Goal: Task Accomplishment & Management: Complete application form

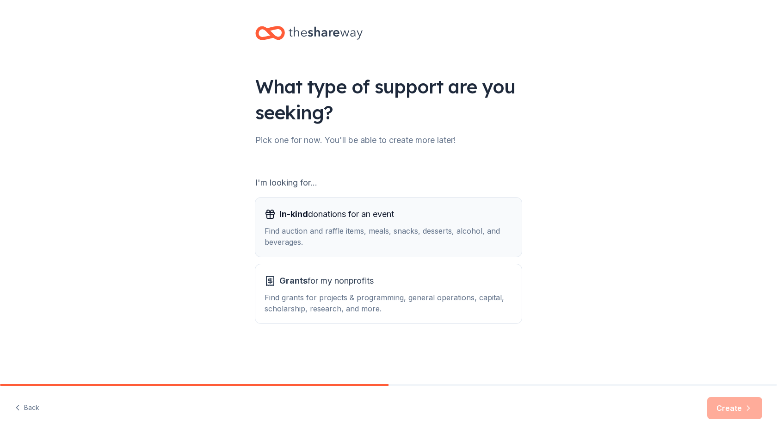
click at [348, 214] on span "In-kind donations for an event" at bounding box center [336, 214] width 115 height 15
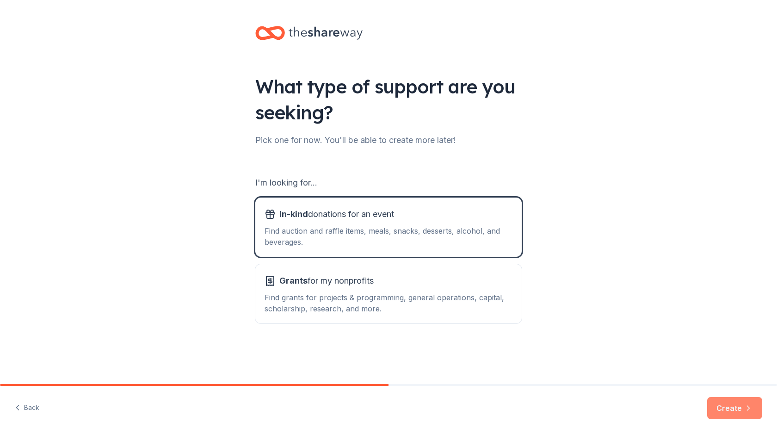
click at [740, 408] on button "Create" at bounding box center [734, 408] width 55 height 22
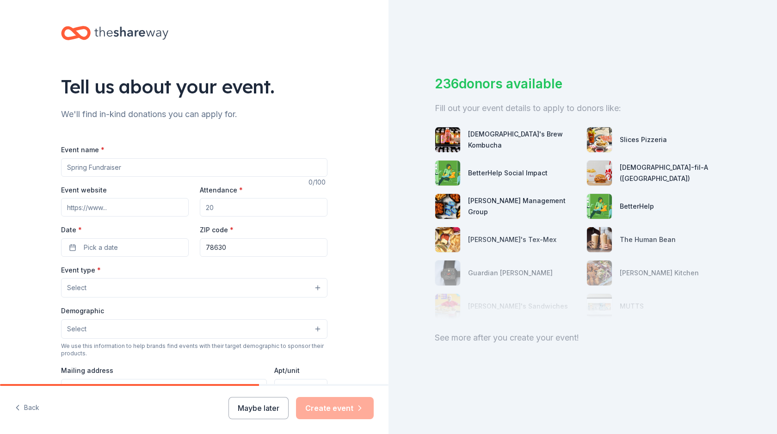
click at [142, 169] on input "Event name *" at bounding box center [194, 167] width 266 height 19
type input "Dinner Roll"
click at [151, 212] on input "Event website" at bounding box center [125, 207] width 128 height 19
type input "www.studentcharities.org"
click at [250, 210] on input "Attendance *" at bounding box center [264, 207] width 128 height 19
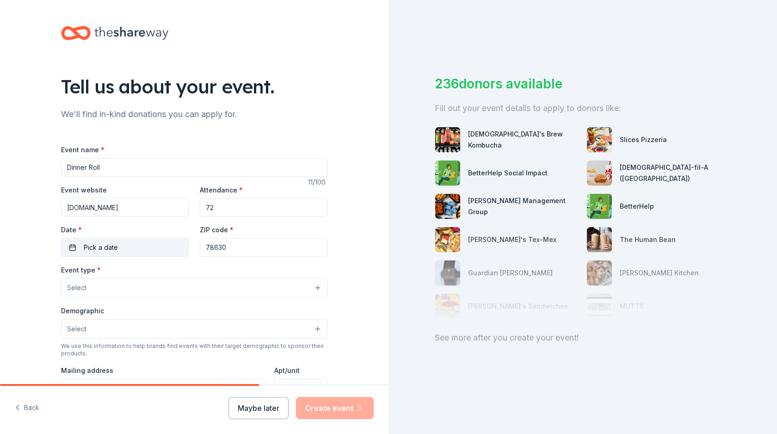
type input "72"
click at [152, 241] on button "Pick a date" at bounding box center [125, 247] width 128 height 19
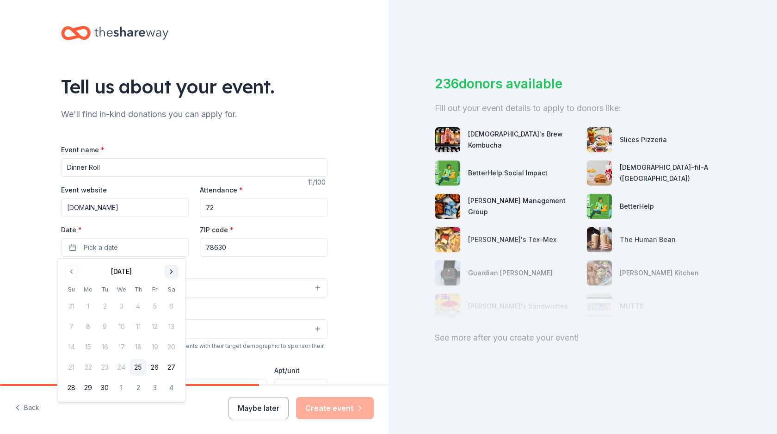
click at [172, 272] on button "Go to next month" at bounding box center [171, 271] width 13 height 13
click at [173, 347] on button "18" at bounding box center [171, 347] width 17 height 17
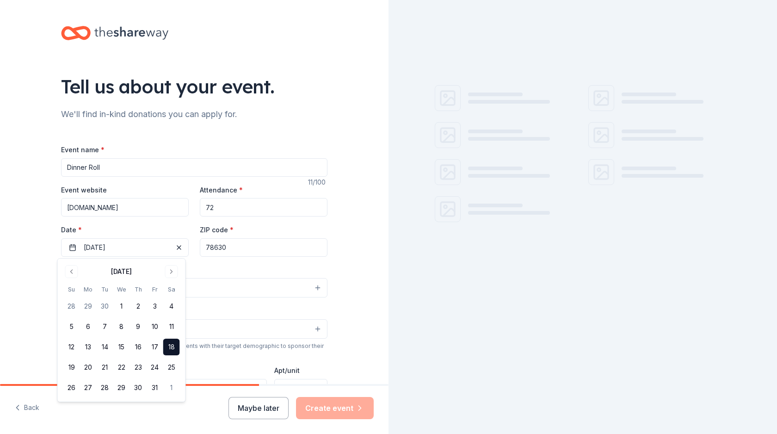
click at [227, 268] on div "Event type * Select" at bounding box center [194, 281] width 266 height 34
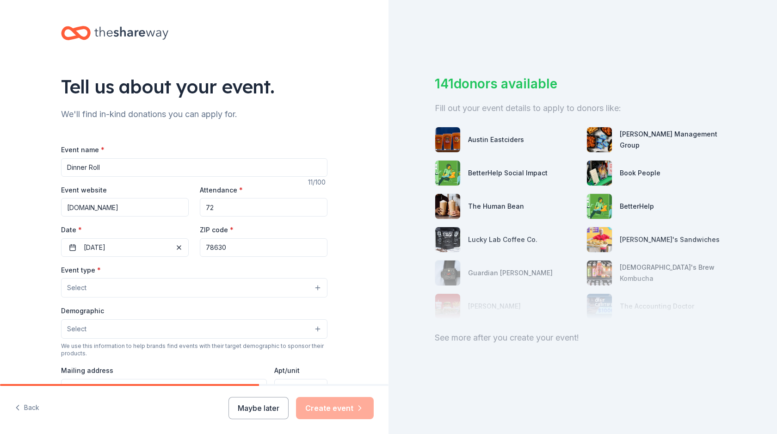
click at [238, 254] on input "78630" at bounding box center [264, 247] width 128 height 19
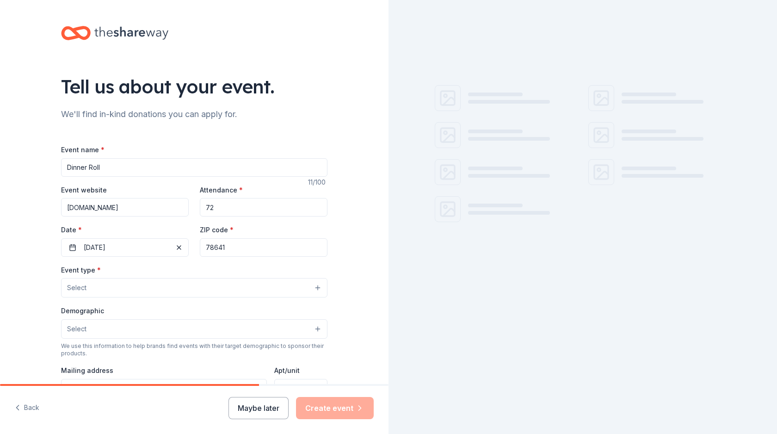
type input "78641"
click at [162, 280] on button "Select" at bounding box center [194, 287] width 266 height 19
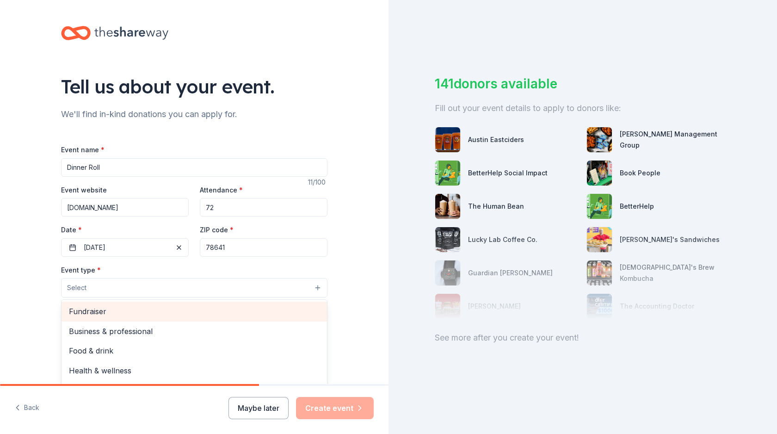
click at [162, 308] on span "Fundraiser" at bounding box center [194, 311] width 251 height 12
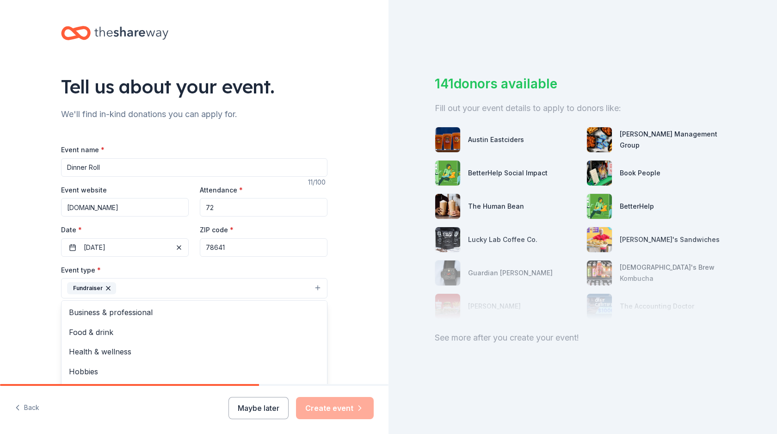
click at [347, 268] on div "Tell us about your event. We'll find in-kind donations you can apply for. Event…" at bounding box center [194, 308] width 389 height 617
click at [122, 327] on button "Select" at bounding box center [194, 329] width 266 height 19
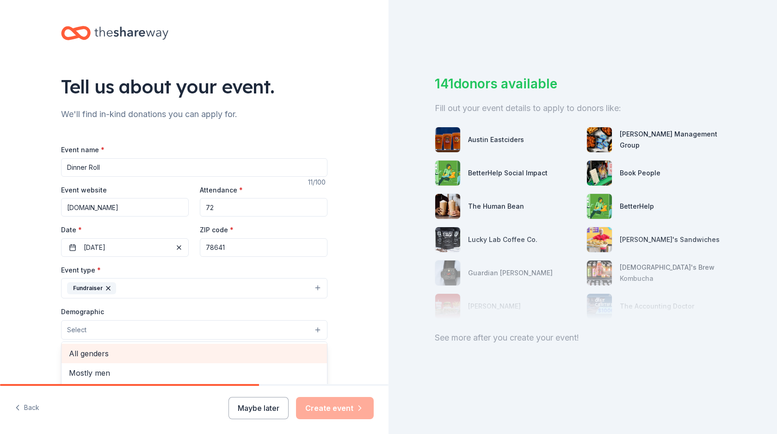
click at [122, 353] on span "All genders" at bounding box center [194, 353] width 251 height 12
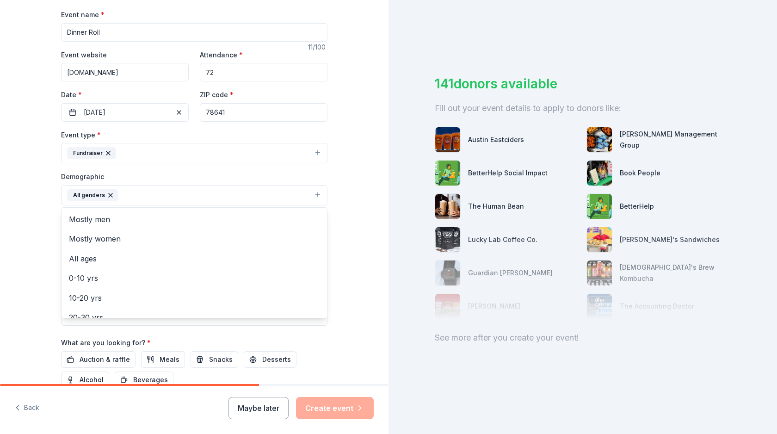
scroll to position [134, 0]
click at [353, 227] on div "Tell us about your event. We'll find in-kind donations you can apply for. Event…" at bounding box center [194, 175] width 389 height 618
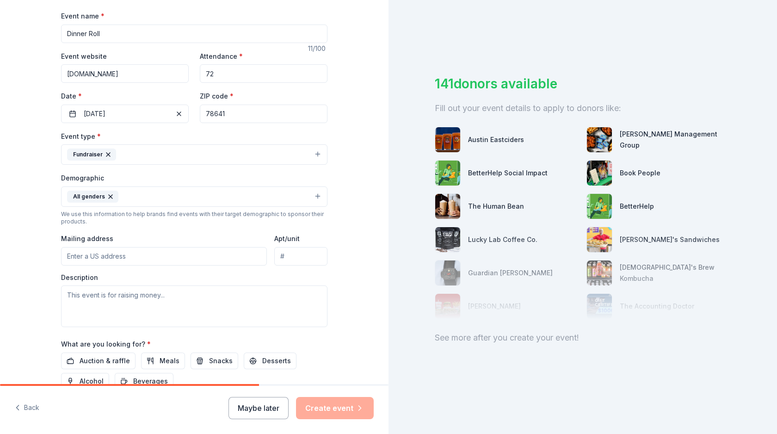
click at [187, 253] on input "Mailing address" at bounding box center [164, 256] width 206 height 19
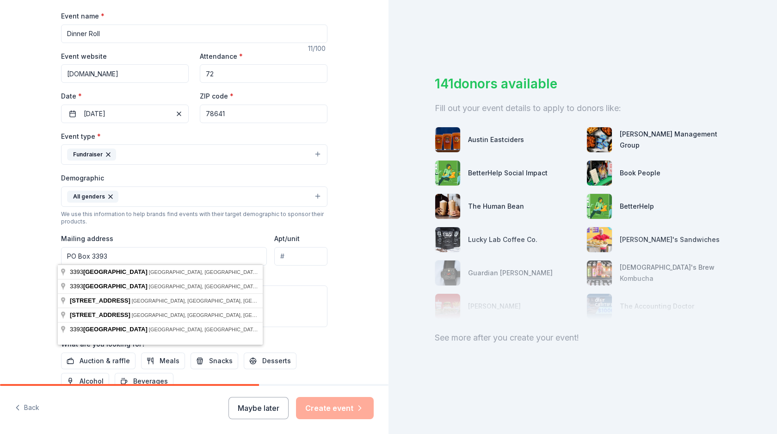
click at [302, 274] on div "Description" at bounding box center [194, 300] width 266 height 55
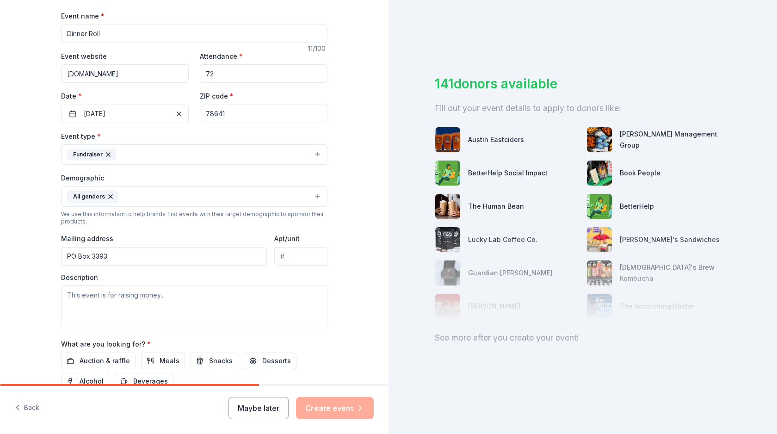
click at [160, 257] on input "PO Box 3393" at bounding box center [164, 256] width 206 height 19
type input "PO Box 3393 Cedar Park TX 78630"
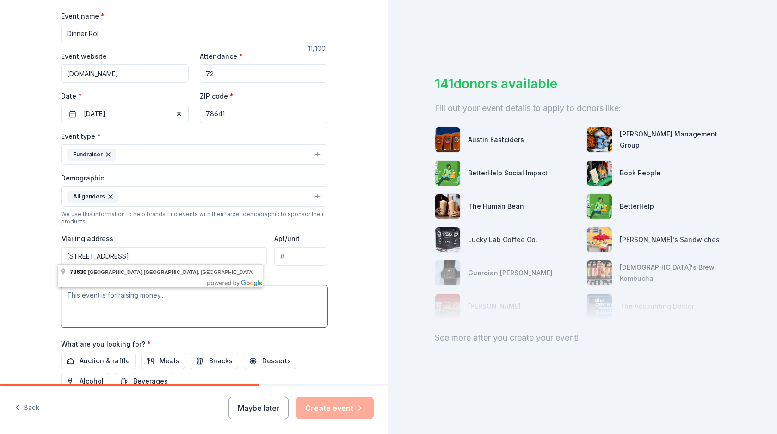
click at [252, 300] on textarea at bounding box center [194, 306] width 266 height 42
click at [208, 295] on textarea at bounding box center [194, 306] width 266 height 42
paste textarea "Hello, I am writing on behalf of Student Charities 501(c)(3) this organization …"
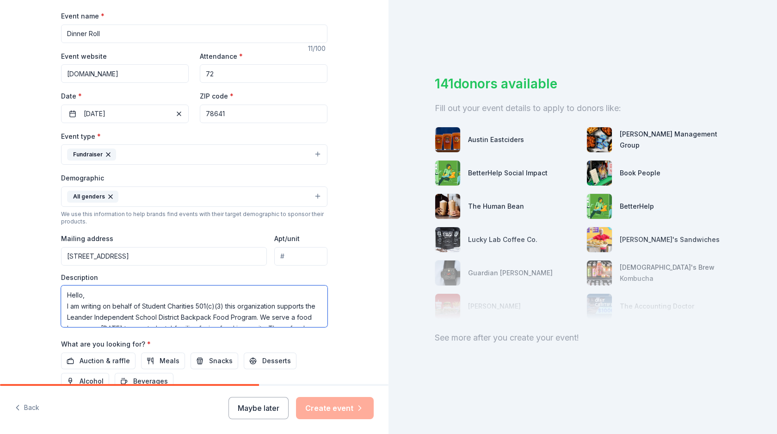
scroll to position [185, 0]
click at [165, 300] on textarea "Hello, I am writing on behalf of Student Charities 501(c)(3) this organization …" at bounding box center [194, 306] width 266 height 42
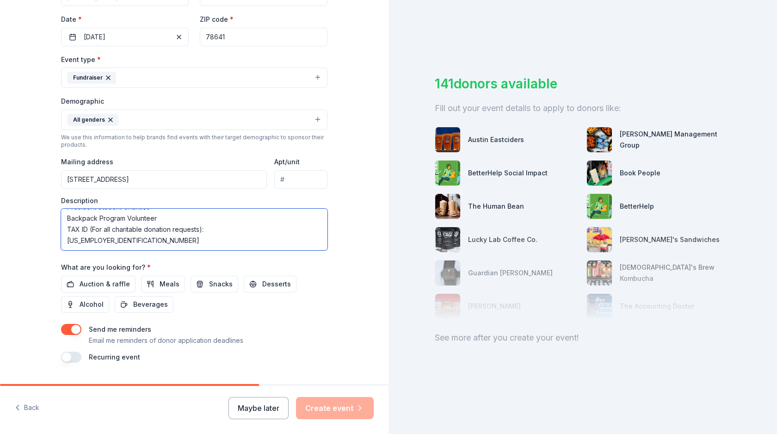
scroll to position [210, 0]
type textarea "Hello, I am writing on behalf of Student Charities 501(c)(3) this organization …"
click at [99, 284] on span "Auction & raffle" at bounding box center [105, 284] width 50 height 11
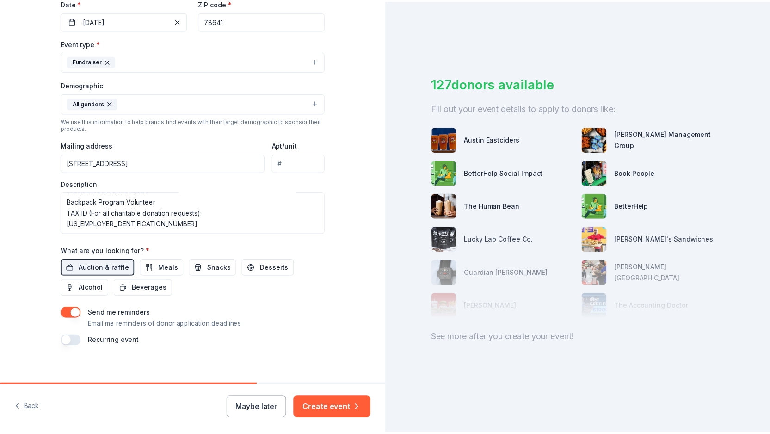
scroll to position [233, 0]
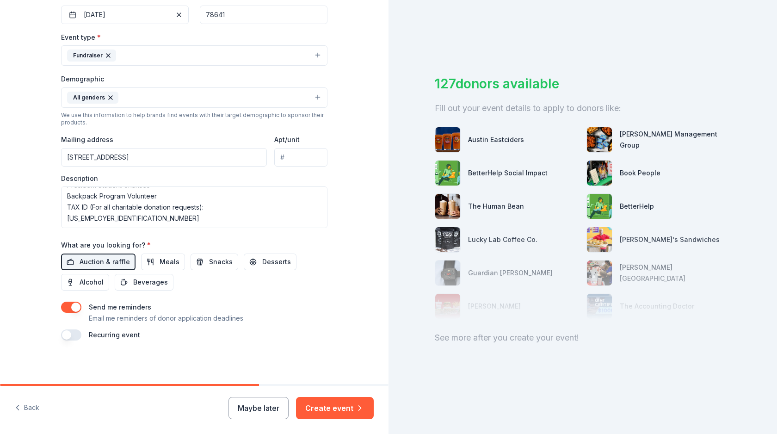
click at [70, 329] on button "button" at bounding box center [71, 334] width 20 height 11
click at [74, 330] on button "button" at bounding box center [71, 334] width 20 height 11
click at [341, 406] on button "Create event" at bounding box center [335, 408] width 78 height 22
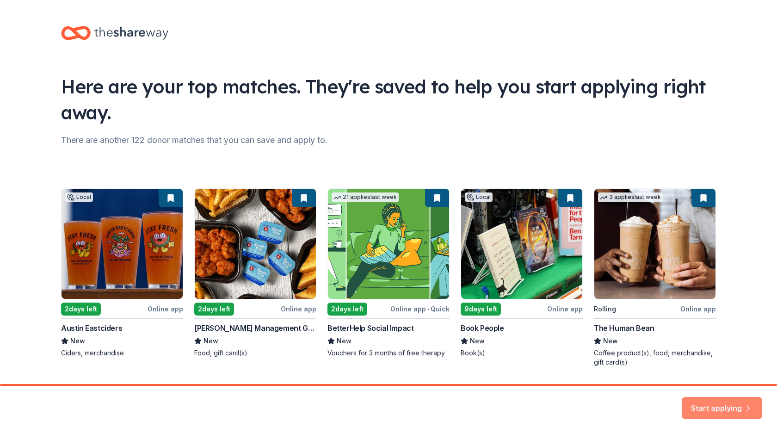
click at [717, 401] on button "Start applying" at bounding box center [722, 402] width 80 height 22
click at [717, 401] on div "Start applying" at bounding box center [722, 408] width 80 height 22
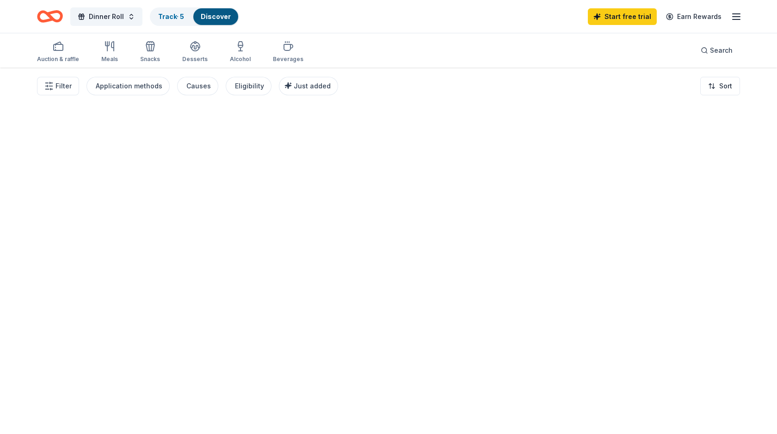
click at [715, 407] on div at bounding box center [388, 251] width 777 height 366
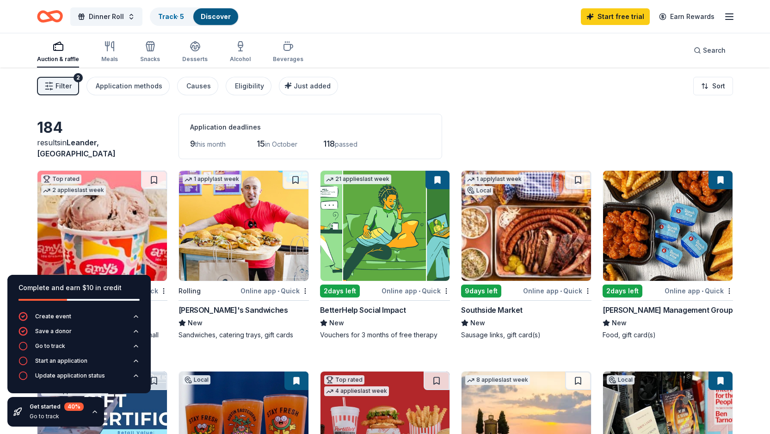
click at [66, 83] on span "Filter" at bounding box center [64, 85] width 16 height 11
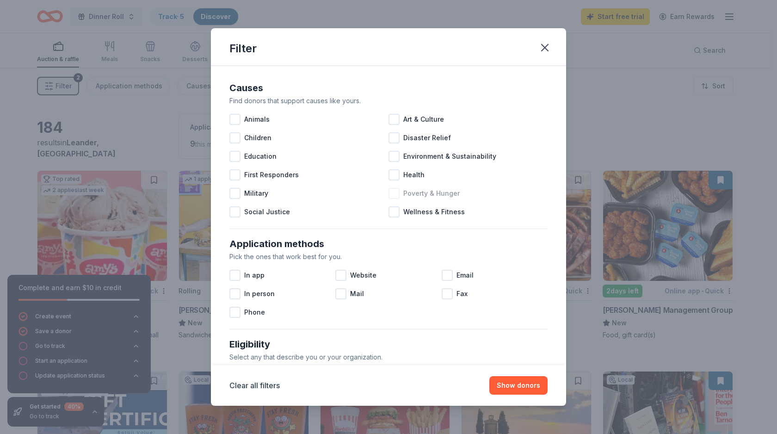
click at [391, 192] on div at bounding box center [394, 193] width 11 height 11
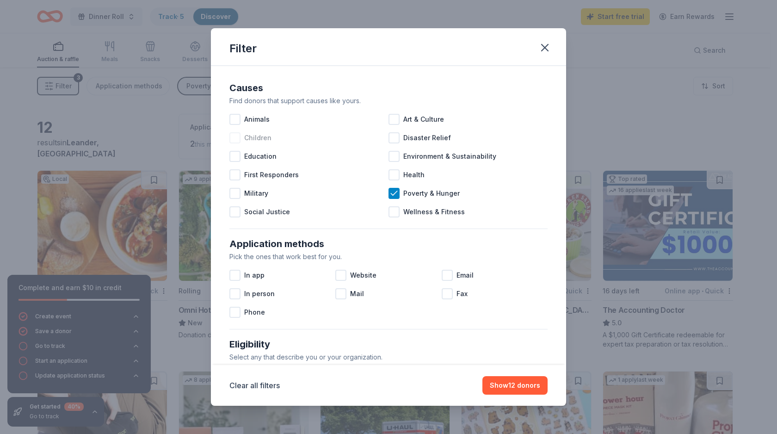
click at [235, 136] on div at bounding box center [234, 137] width 11 height 11
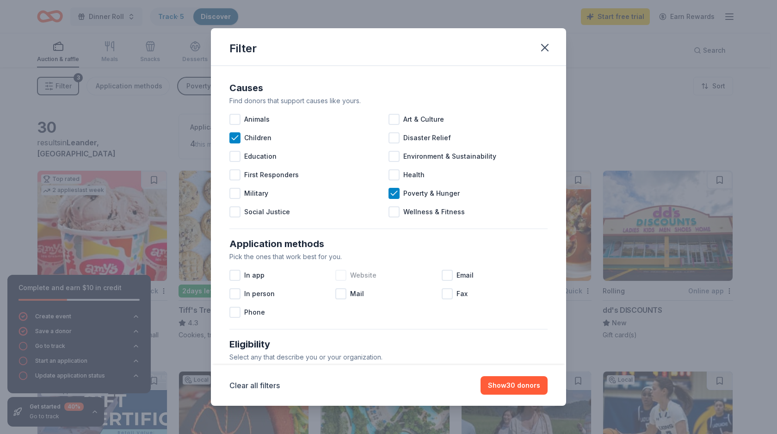
click at [343, 272] on div at bounding box center [340, 275] width 11 height 11
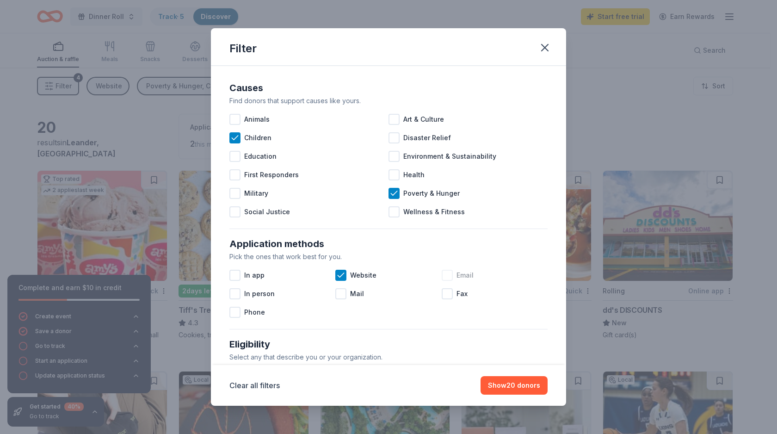
click at [442, 277] on div at bounding box center [447, 275] width 11 height 11
click at [518, 385] on button "Show 26 donors" at bounding box center [514, 385] width 67 height 19
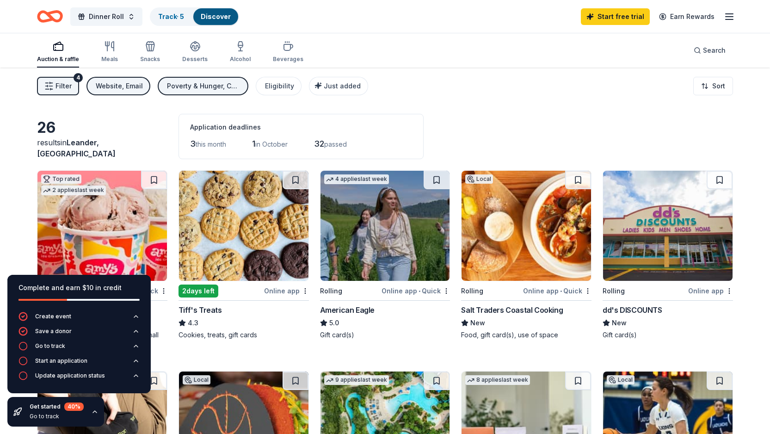
click at [508, 307] on div "Salt Traders Coastal Cooking" at bounding box center [512, 309] width 102 height 11
click at [62, 85] on span "Filter" at bounding box center [64, 85] width 16 height 11
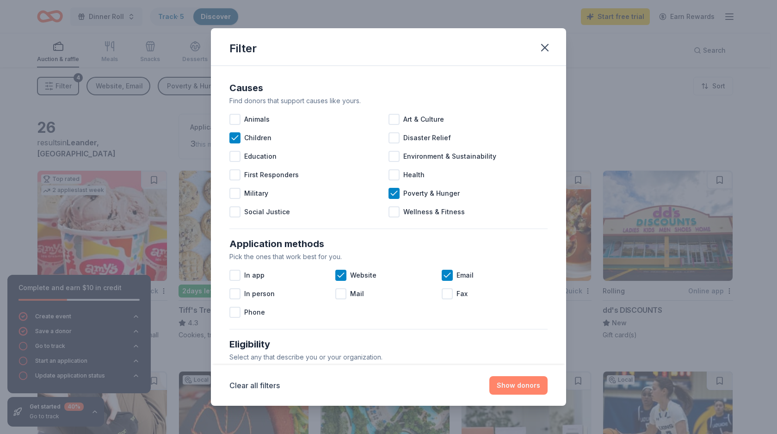
click at [524, 386] on button "Show donors" at bounding box center [518, 385] width 58 height 19
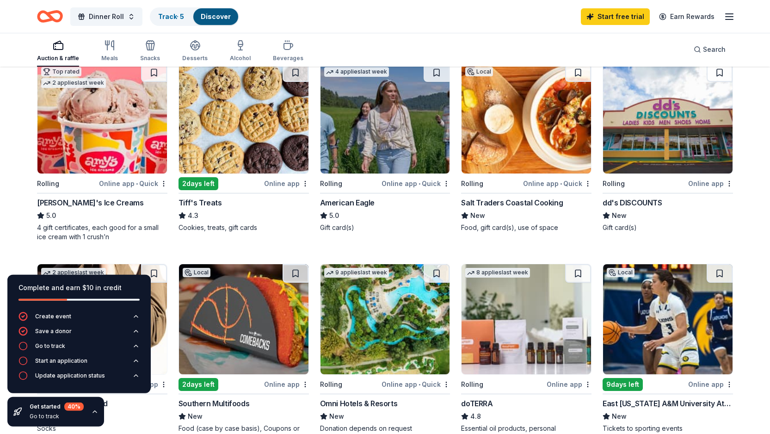
scroll to position [89, 0]
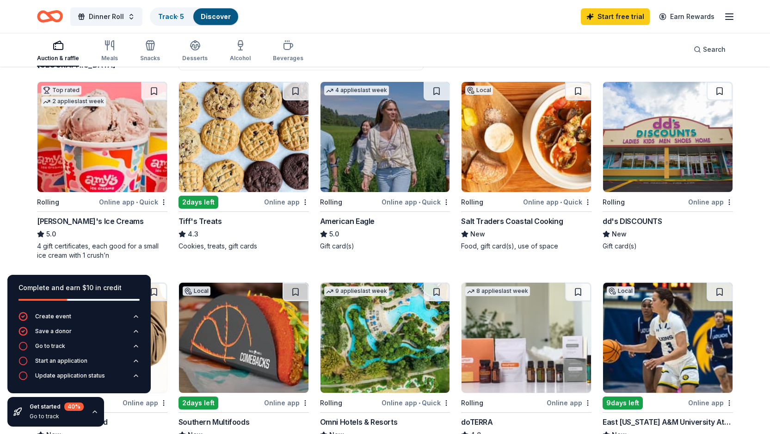
click at [378, 156] on img at bounding box center [386, 137] width 130 height 110
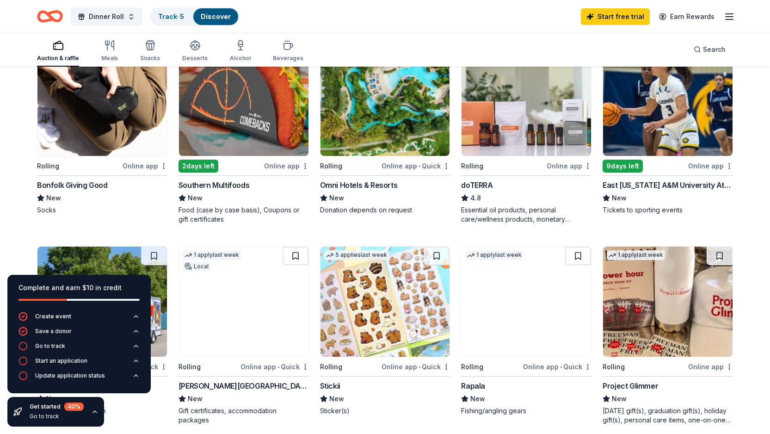
scroll to position [324, 0]
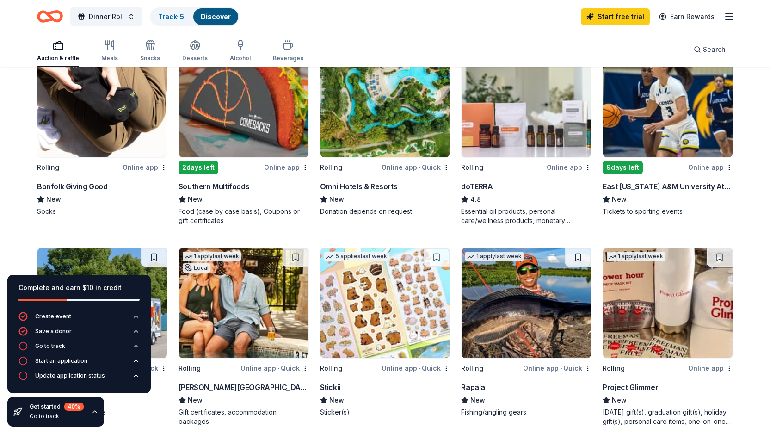
click at [244, 111] on img at bounding box center [244, 102] width 130 height 110
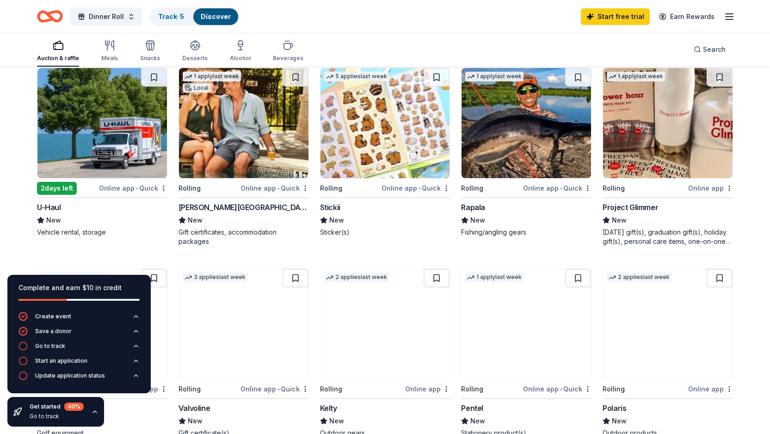
scroll to position [503, 0]
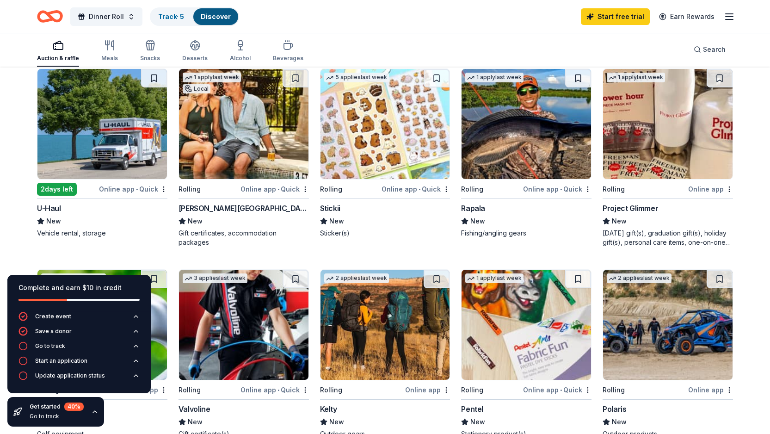
click at [97, 142] on img at bounding box center [102, 124] width 130 height 110
click at [749, 230] on div "26 results in Leander, TX Application deadlines 3 this month 1 in October 32 pa…" at bounding box center [385, 198] width 770 height 1268
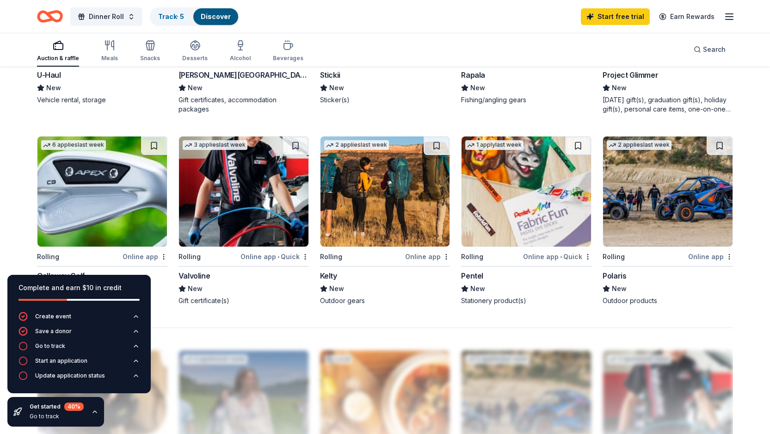
scroll to position [659, 0]
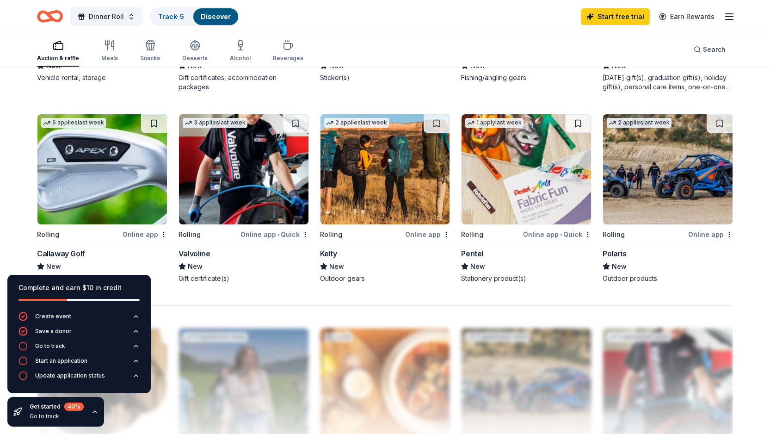
click at [255, 166] on img at bounding box center [244, 169] width 130 height 110
click at [516, 185] on img at bounding box center [527, 169] width 130 height 110
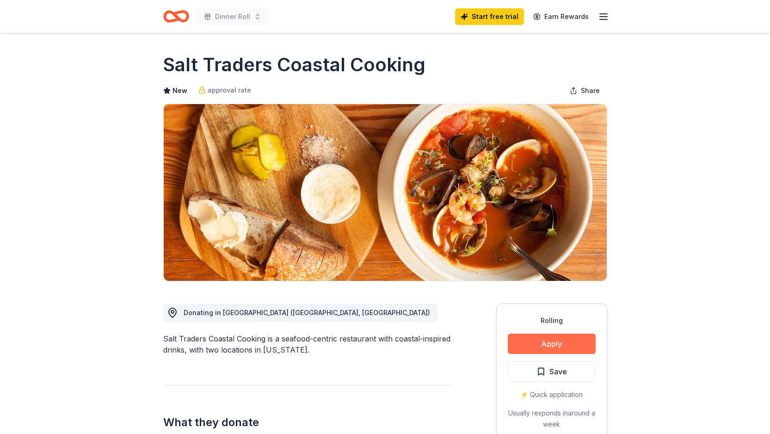
click at [547, 337] on button "Apply" at bounding box center [552, 344] width 88 height 20
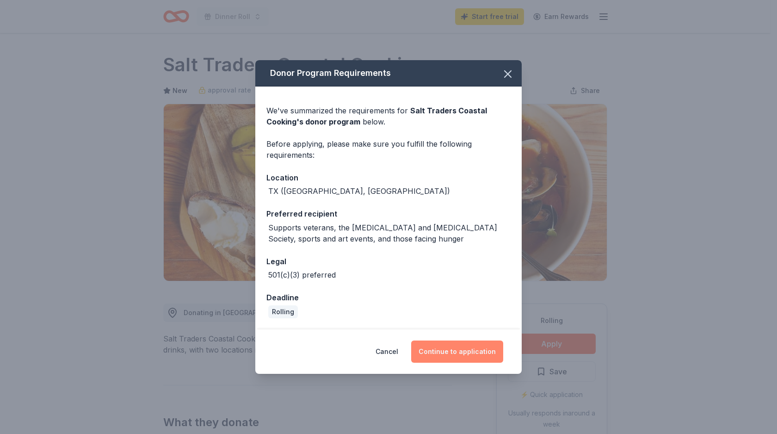
click at [456, 355] on button "Continue to application" at bounding box center [457, 351] width 92 height 22
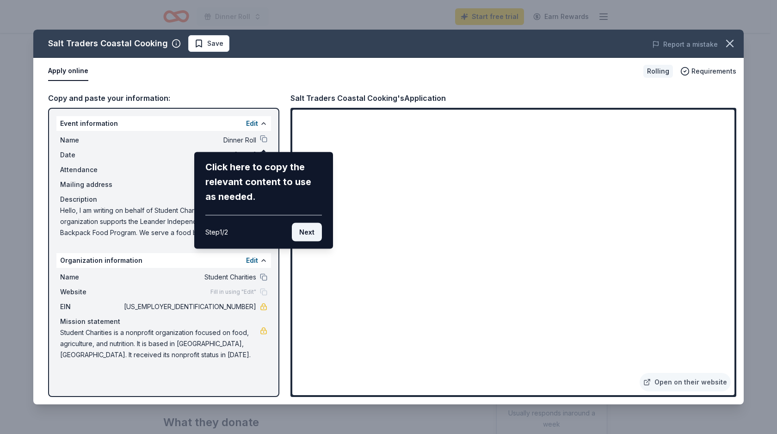
click at [308, 231] on button "Next" at bounding box center [307, 232] width 30 height 19
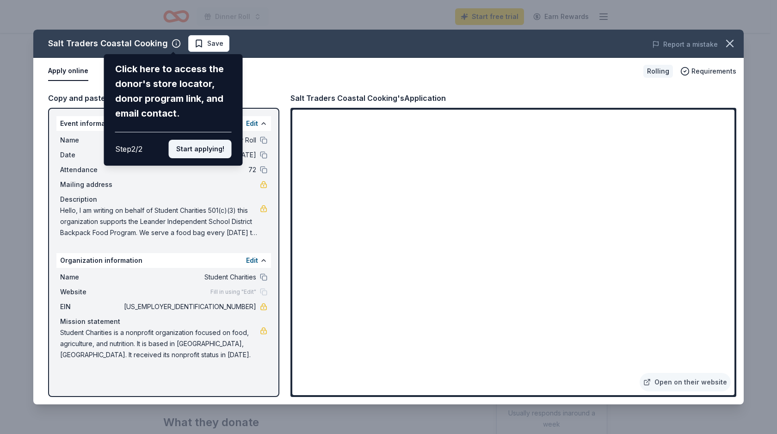
click at [203, 140] on button "Start applying!" at bounding box center [200, 149] width 63 height 19
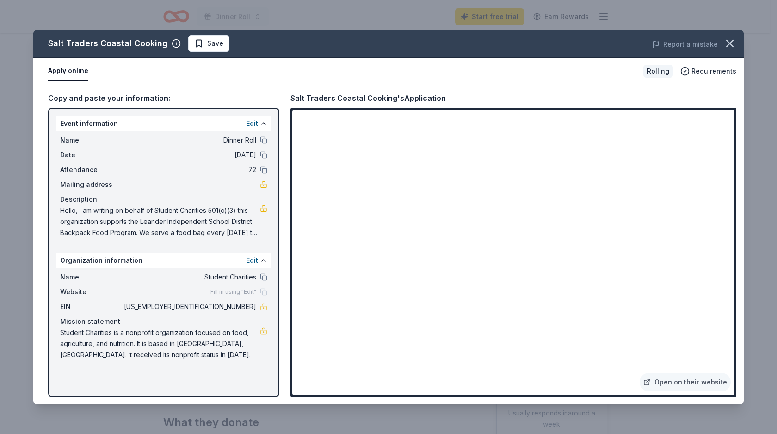
drag, startPoint x: 738, startPoint y: 319, endPoint x: 738, endPoint y: 334, distance: 15.3
click at [738, 334] on div "Copy and paste your information: Event information Edit Name Dinner Roll Date 1…" at bounding box center [388, 245] width 711 height 320
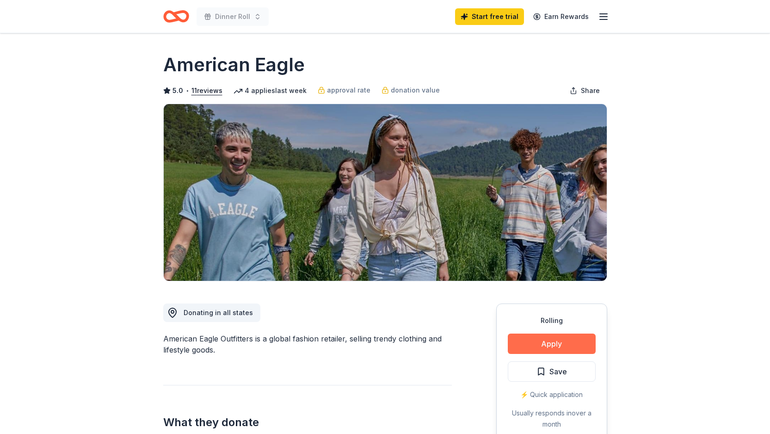
click at [550, 344] on button "Apply" at bounding box center [552, 344] width 88 height 20
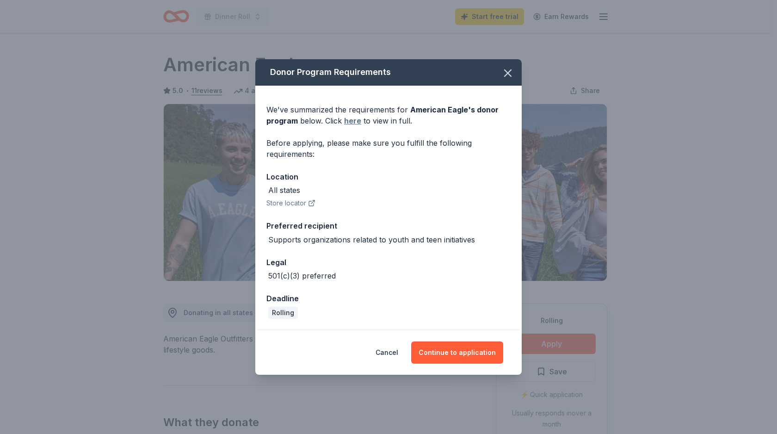
click at [346, 121] on link "here" at bounding box center [352, 120] width 17 height 11
click at [506, 73] on icon "button" at bounding box center [507, 73] width 13 height 13
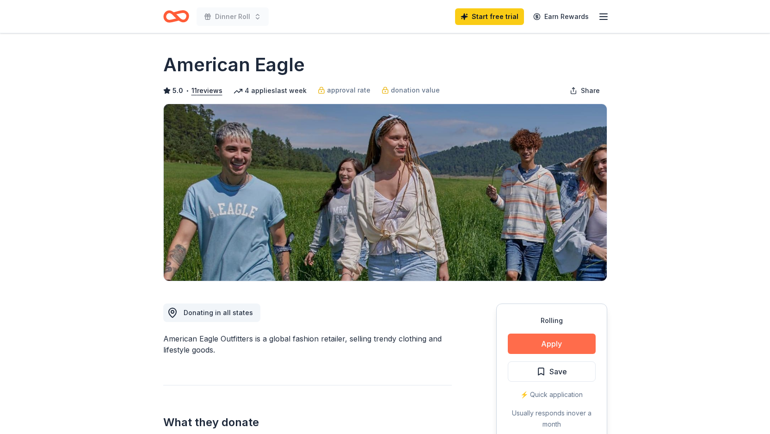
click at [544, 346] on button "Apply" at bounding box center [552, 344] width 88 height 20
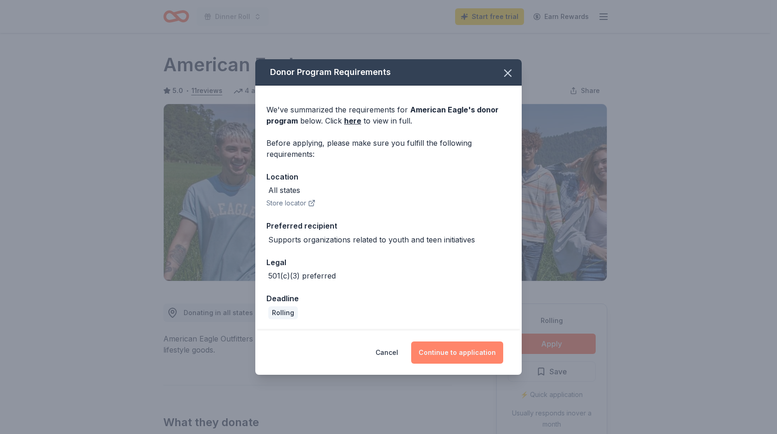
click at [447, 350] on button "Continue to application" at bounding box center [457, 352] width 92 height 22
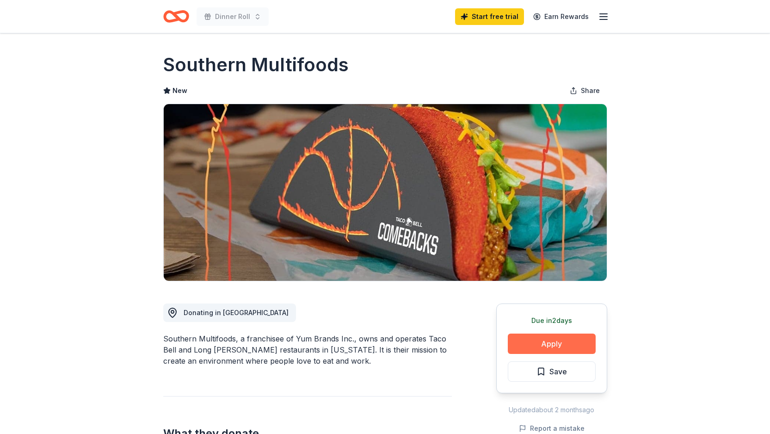
click at [551, 346] on button "Apply" at bounding box center [552, 344] width 88 height 20
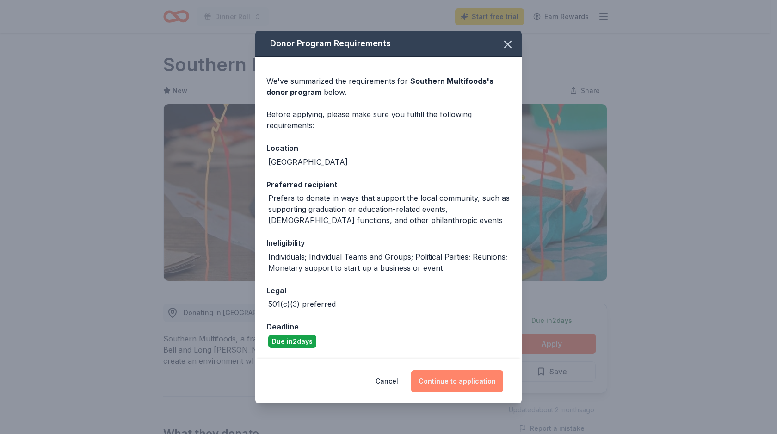
click at [461, 382] on button "Continue to application" at bounding box center [457, 381] width 92 height 22
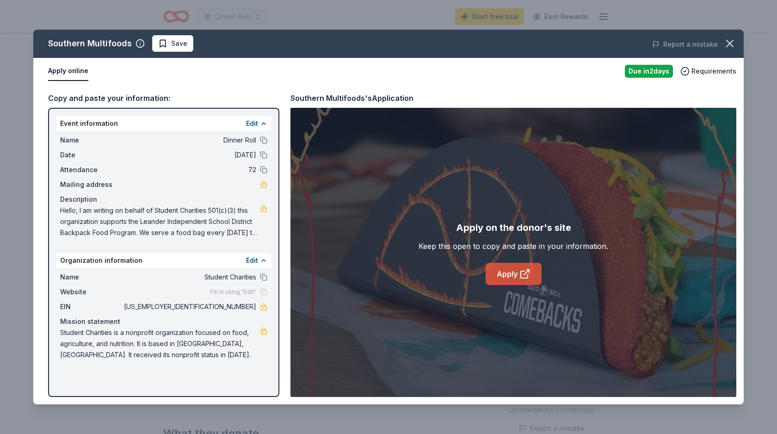
click at [511, 276] on link "Apply" at bounding box center [514, 274] width 56 height 22
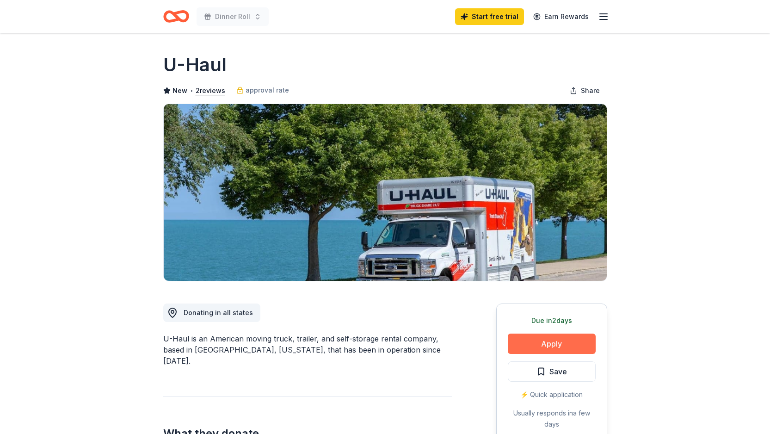
click at [551, 342] on button "Apply" at bounding box center [552, 344] width 88 height 20
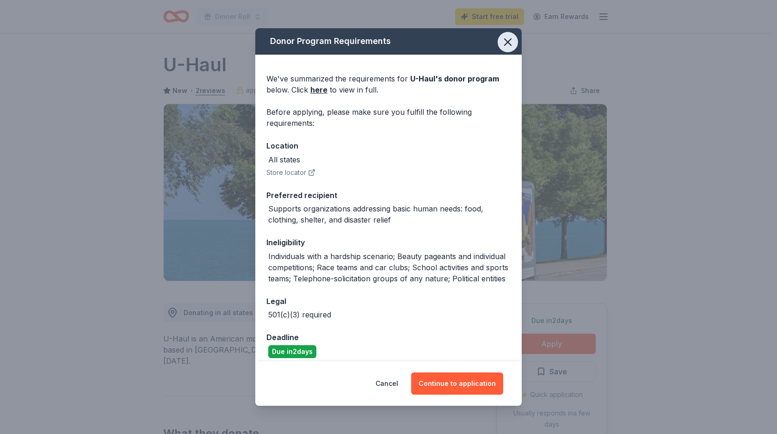
click at [505, 41] on icon "button" at bounding box center [508, 42] width 6 height 6
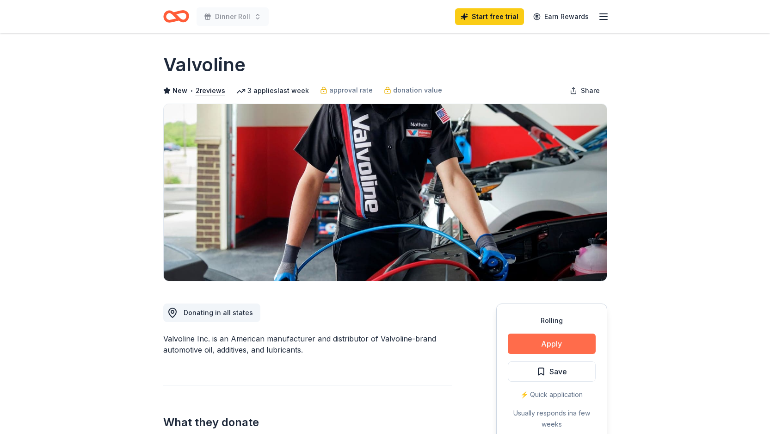
click at [555, 337] on button "Apply" at bounding box center [552, 344] width 88 height 20
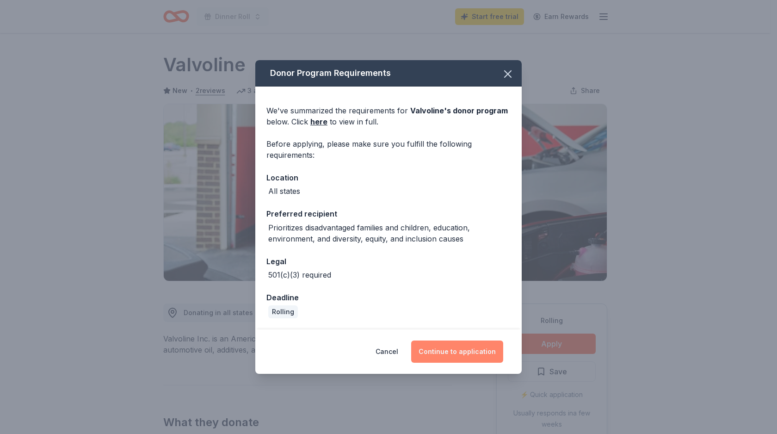
click at [464, 353] on button "Continue to application" at bounding box center [457, 351] width 92 height 22
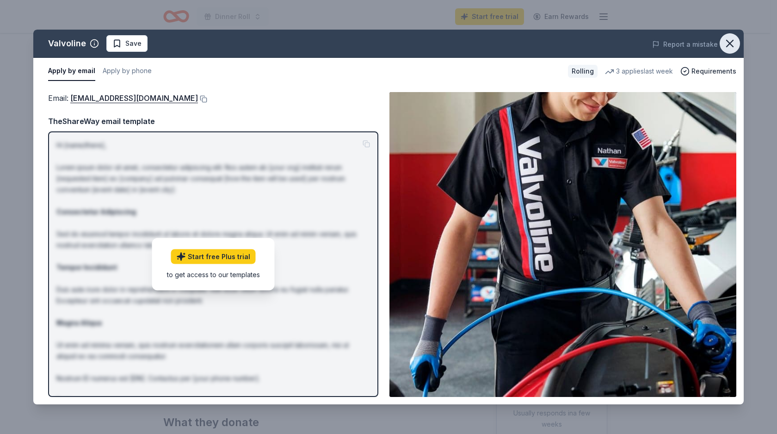
click at [736, 40] on icon "button" at bounding box center [730, 43] width 13 height 13
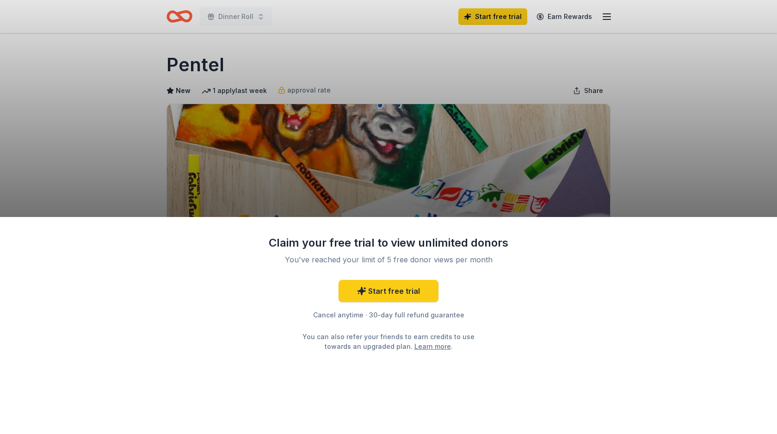
click at [516, 331] on div "Claim your free trial to view unlimited donors You've reached your limit of 5 f…" at bounding box center [388, 325] width 777 height 217
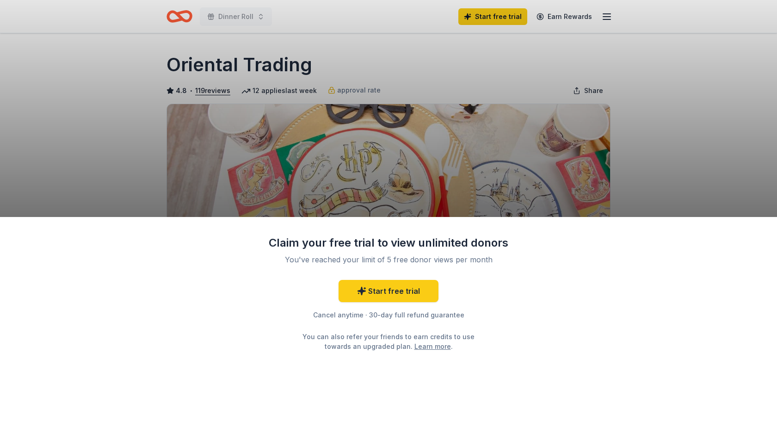
click at [605, 12] on div "Claim your free trial to view unlimited donors You've reached your limit of 5 f…" at bounding box center [388, 217] width 777 height 434
click at [624, 151] on div "Claim your free trial to view unlimited donors You've reached your limit of 5 f…" at bounding box center [388, 217] width 777 height 434
click at [676, 107] on div "Claim your free trial to view unlimited donors You've reached your limit of 5 f…" at bounding box center [388, 217] width 777 height 434
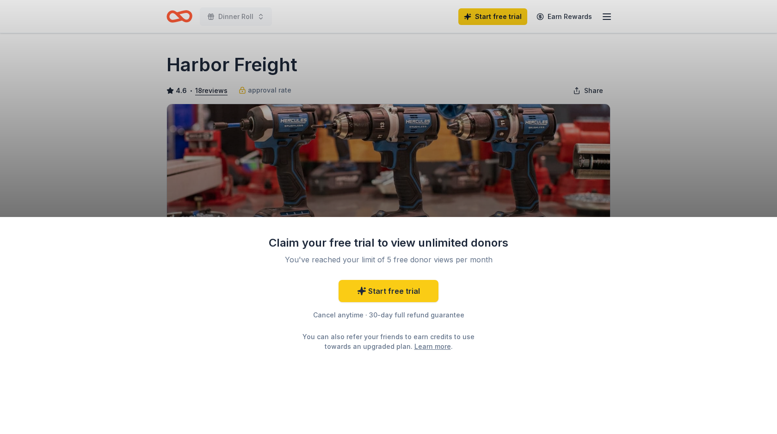
click at [721, 56] on div "Claim your free trial to view unlimited donors You've reached your limit of 5 f…" at bounding box center [388, 217] width 777 height 434
